Goal: Transaction & Acquisition: Subscribe to service/newsletter

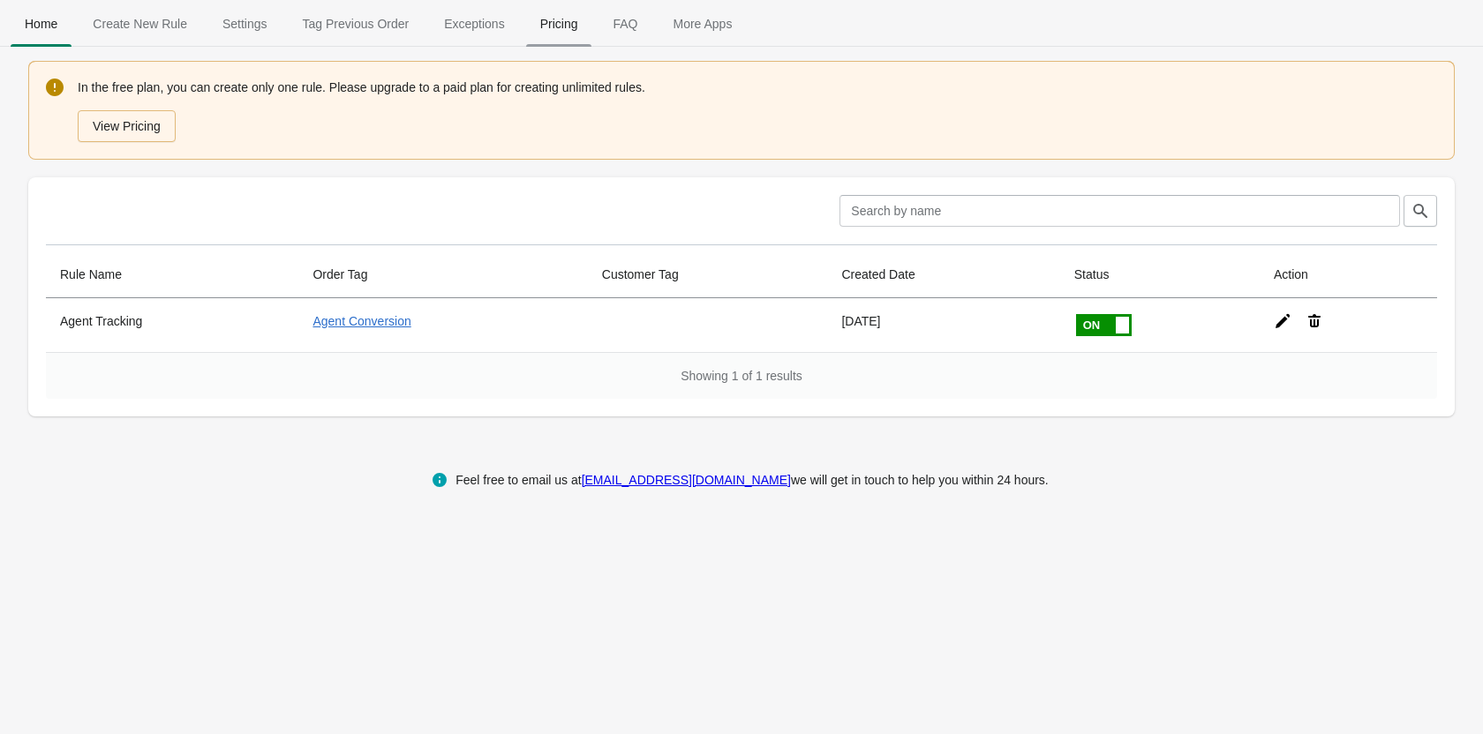
click at [550, 26] on span "Pricing" at bounding box center [559, 24] width 66 height 32
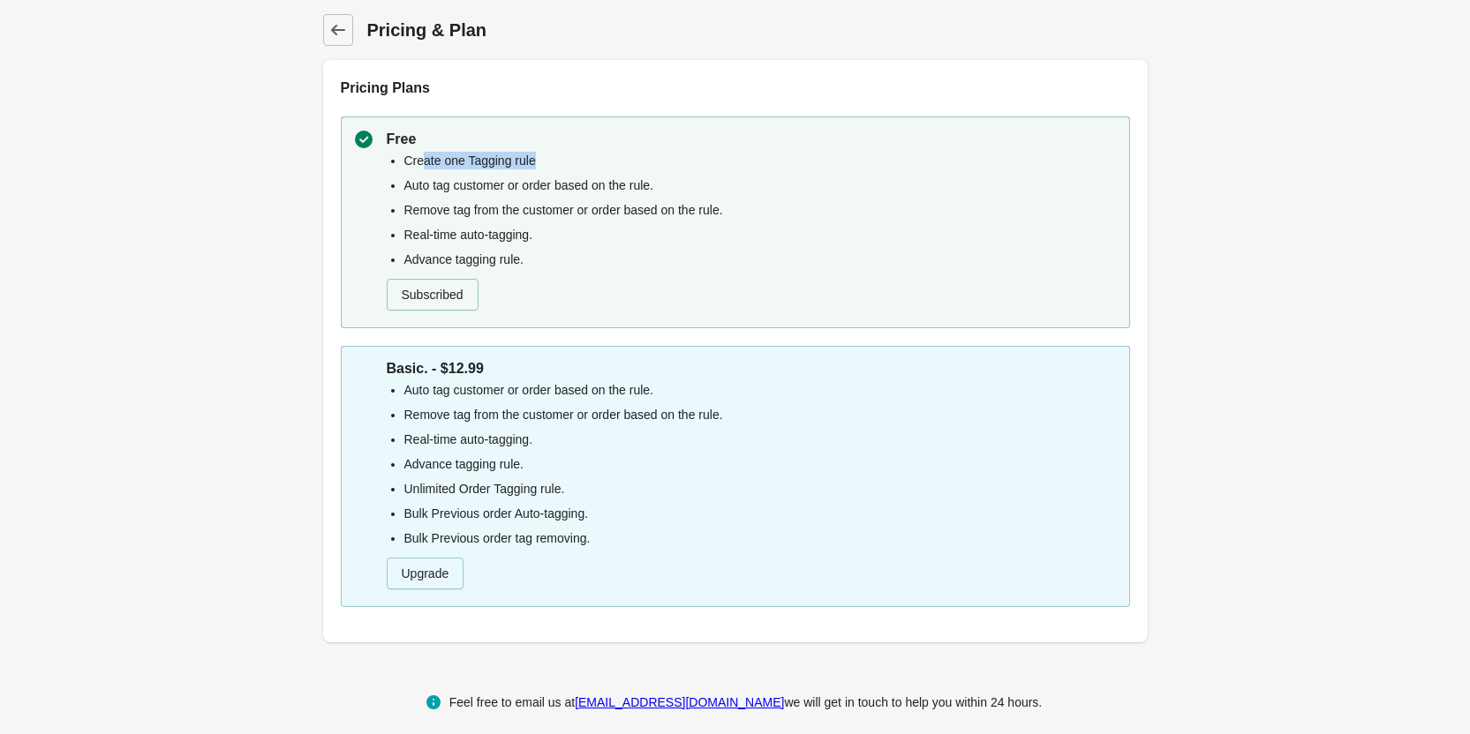
drag, startPoint x: 422, startPoint y: 159, endPoint x: 539, endPoint y: 161, distance: 117.4
click at [539, 161] on li "Create one Tagging rule" at bounding box center [759, 161] width 711 height 18
drag, startPoint x: 433, startPoint y: 186, endPoint x: 657, endPoint y: 179, distance: 223.4
click at [657, 179] on li "Auto tag customer or order based on the rule." at bounding box center [759, 186] width 711 height 18
drag, startPoint x: 427, startPoint y: 207, endPoint x: 684, endPoint y: 216, distance: 257.0
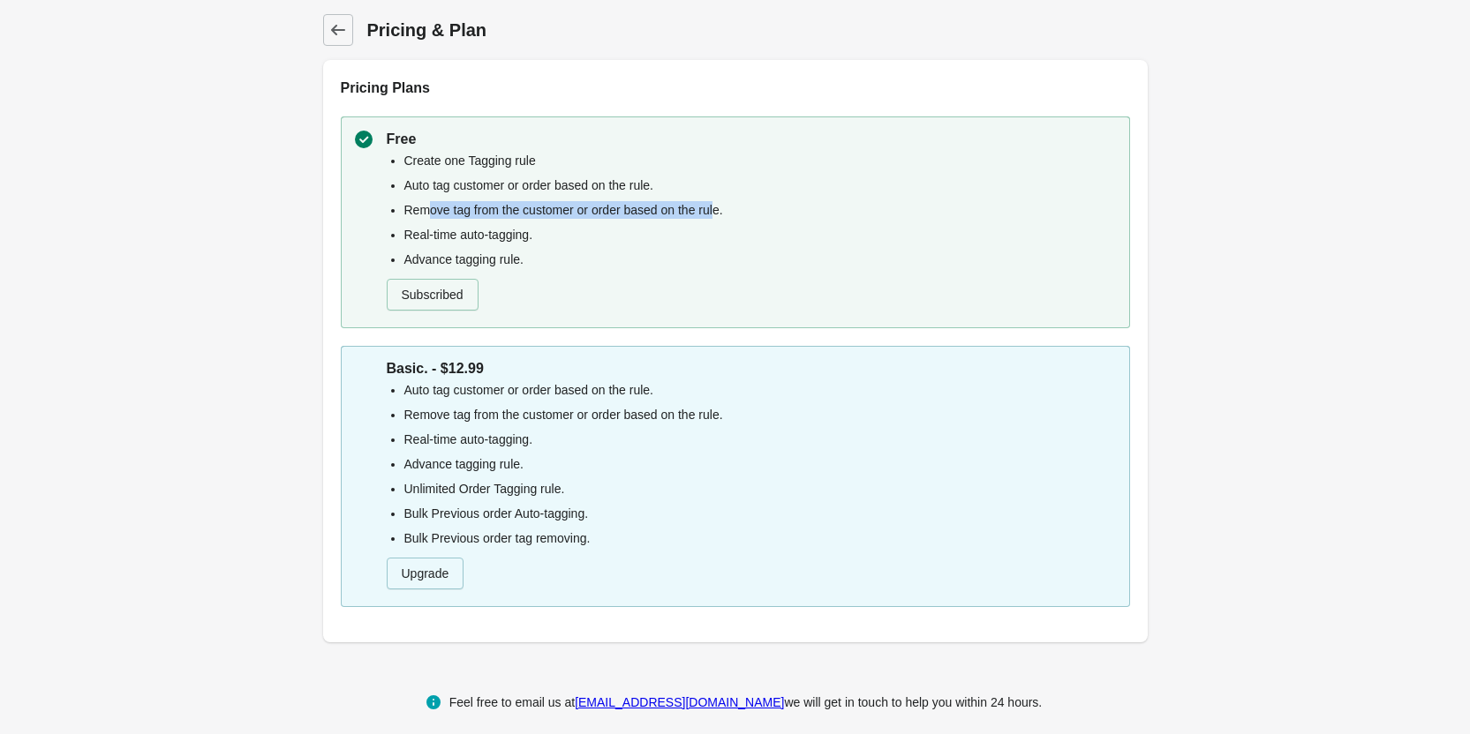
click at [714, 215] on li "Remove tag from the customer or order based on the rule." at bounding box center [759, 210] width 711 height 18
drag, startPoint x: 408, startPoint y: 234, endPoint x: 530, endPoint y: 244, distance: 123.1
click at [530, 244] on ul "Create one Tagging rule Auto tag customer or order based on the rule. Remove ta…" at bounding box center [751, 210] width 729 height 117
click at [500, 262] on li "Advance tagging rule." at bounding box center [759, 260] width 711 height 18
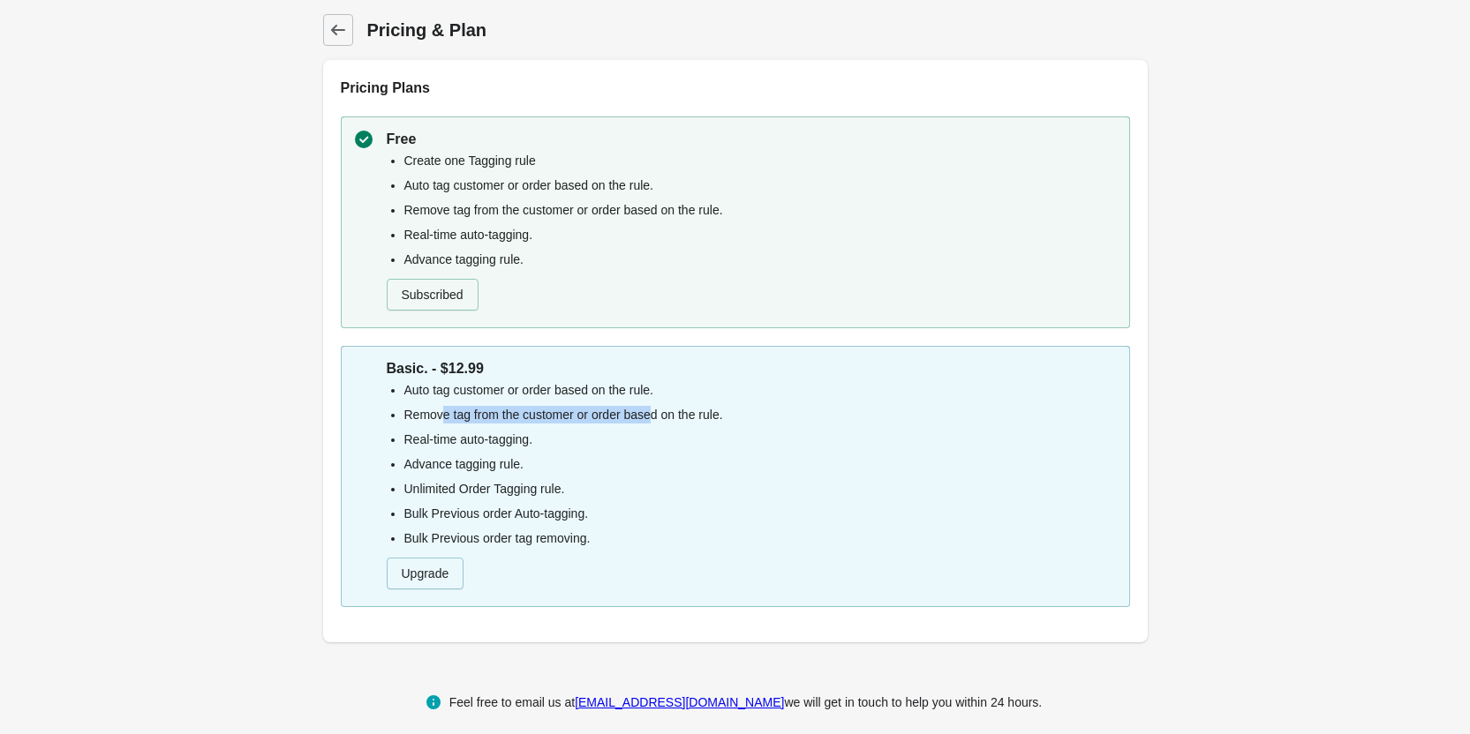
drag, startPoint x: 440, startPoint y: 417, endPoint x: 653, endPoint y: 406, distance: 213.9
click at [653, 406] on li "Remove tag from the customer or order based on the rule." at bounding box center [759, 415] width 711 height 18
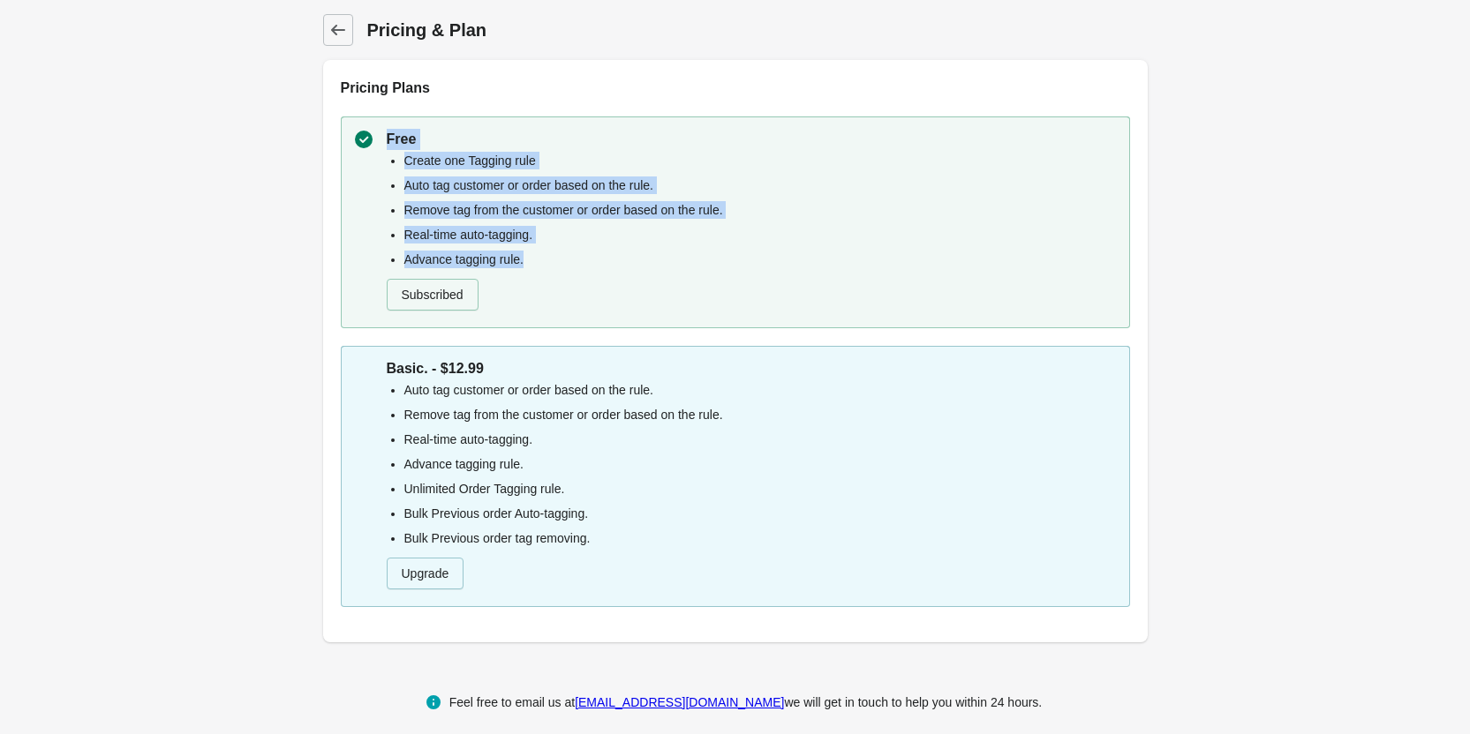
drag, startPoint x: 532, startPoint y: 264, endPoint x: 380, endPoint y: 144, distance: 193.5
click at [380, 144] on div "Free Create one Tagging rule Auto tag customer or order based on the rule. Remo…" at bounding box center [735, 223] width 789 height 212
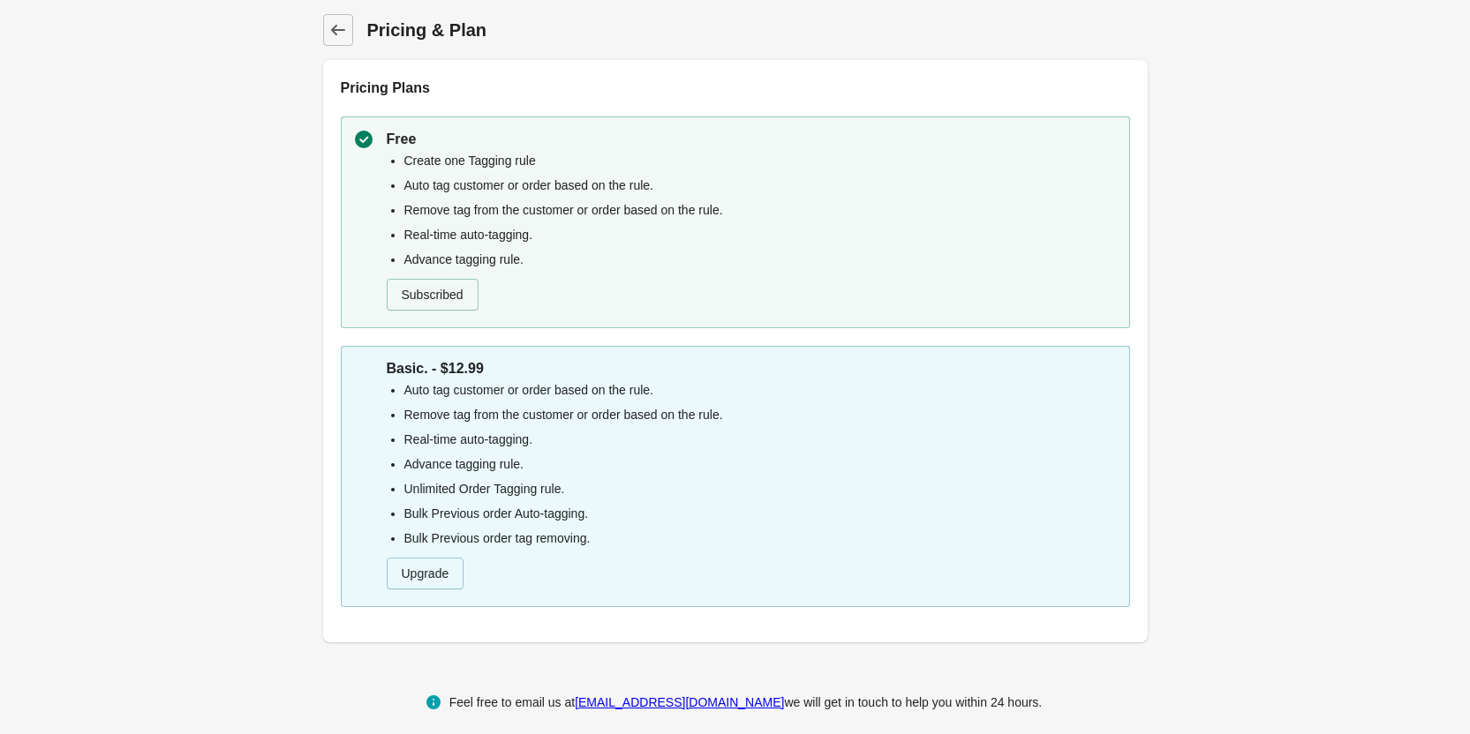
click at [1146, 283] on div "Free Create one Tagging rule Auto tag customer or order based on the rule. Remo…" at bounding box center [735, 371] width 824 height 544
click at [326, 22] on span "Back" at bounding box center [338, 30] width 25 height 25
